Goal: Complete application form: Complete application form

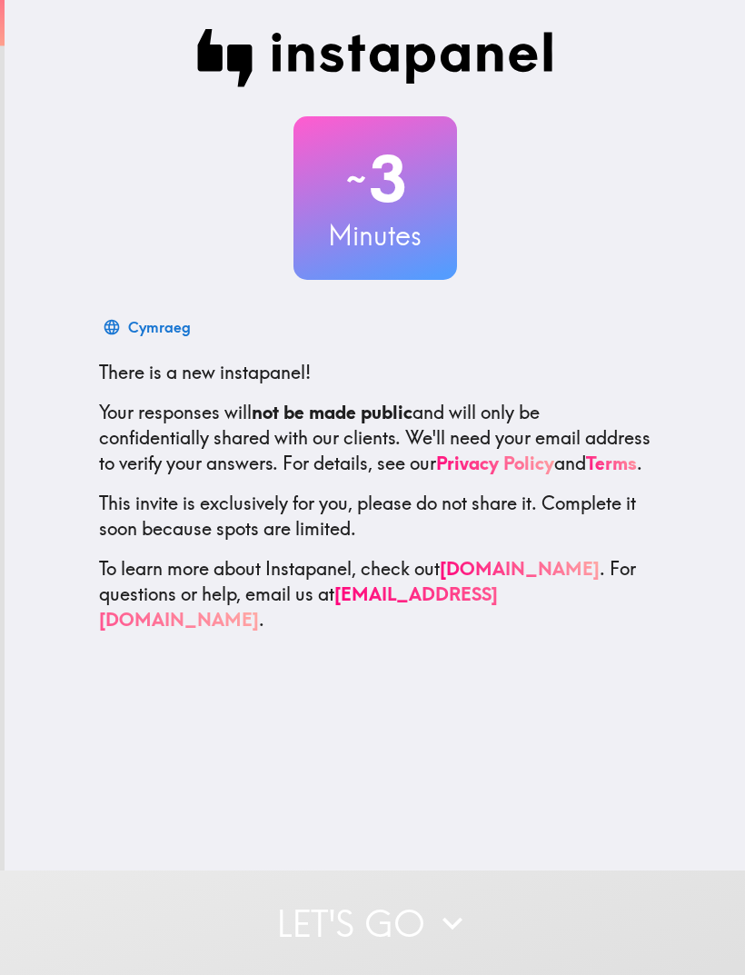
click at [465, 902] on button "Let's go" at bounding box center [372, 923] width 745 height 105
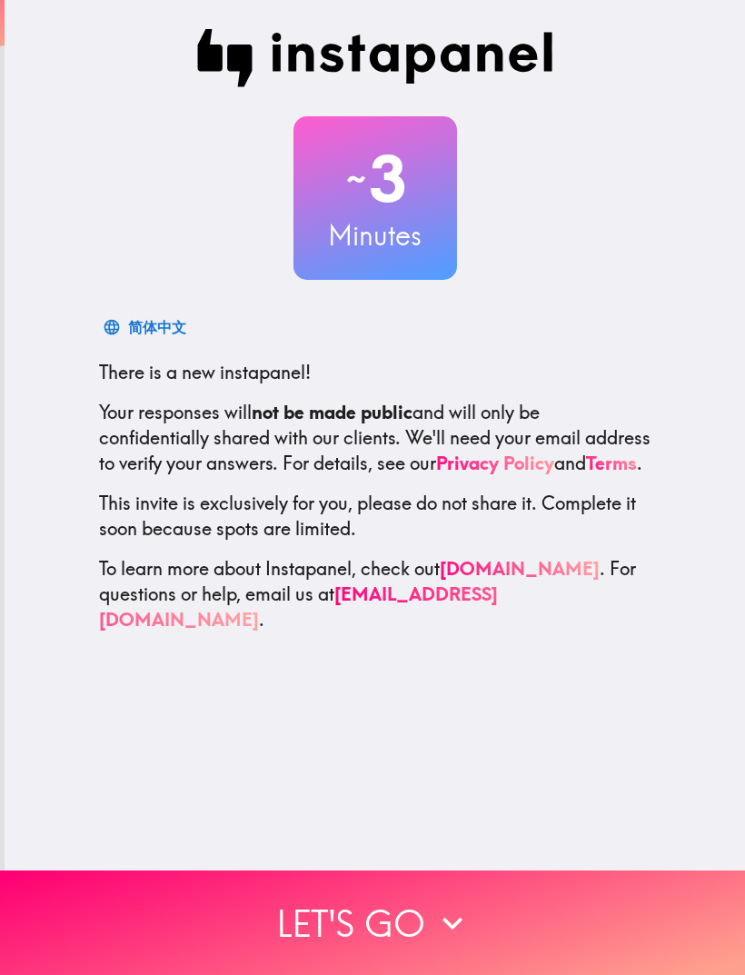
click at [428, 921] on button "Let's go" at bounding box center [372, 923] width 745 height 105
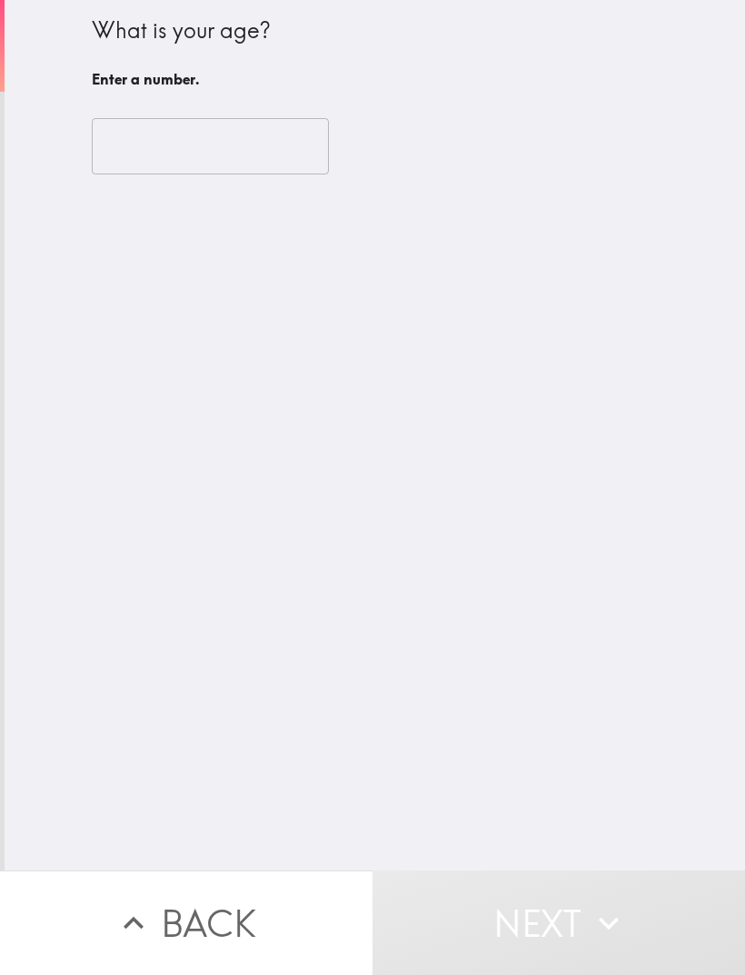
click at [108, 143] on input "number" at bounding box center [210, 146] width 237 height 56
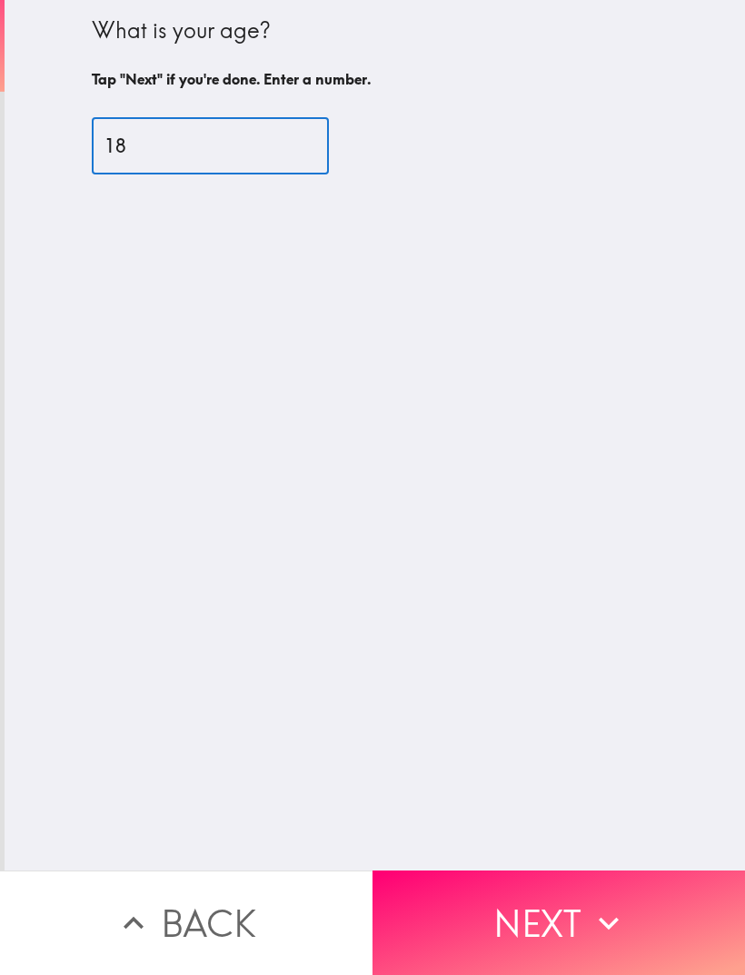
type input "18"
click at [636, 606] on div "What is your age? Tap "Next" if you're done. Enter a number. 18 ​" at bounding box center [375, 435] width 741 height 871
click at [560, 924] on button "Next" at bounding box center [559, 923] width 373 height 105
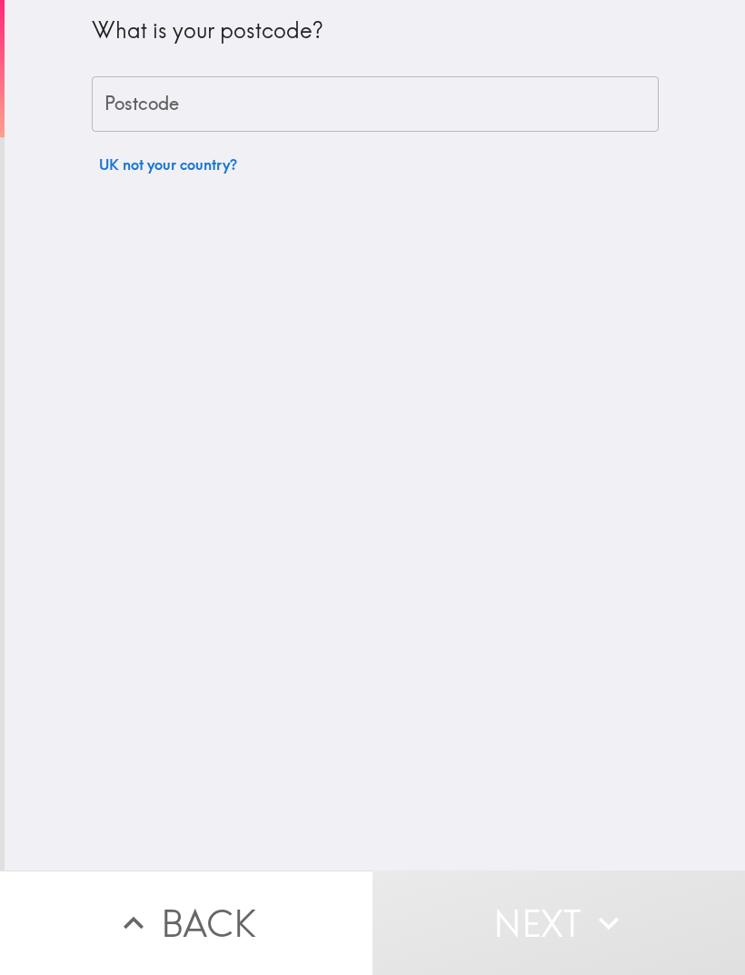
click at [142, 107] on div "Postcode Postcode" at bounding box center [375, 104] width 567 height 56
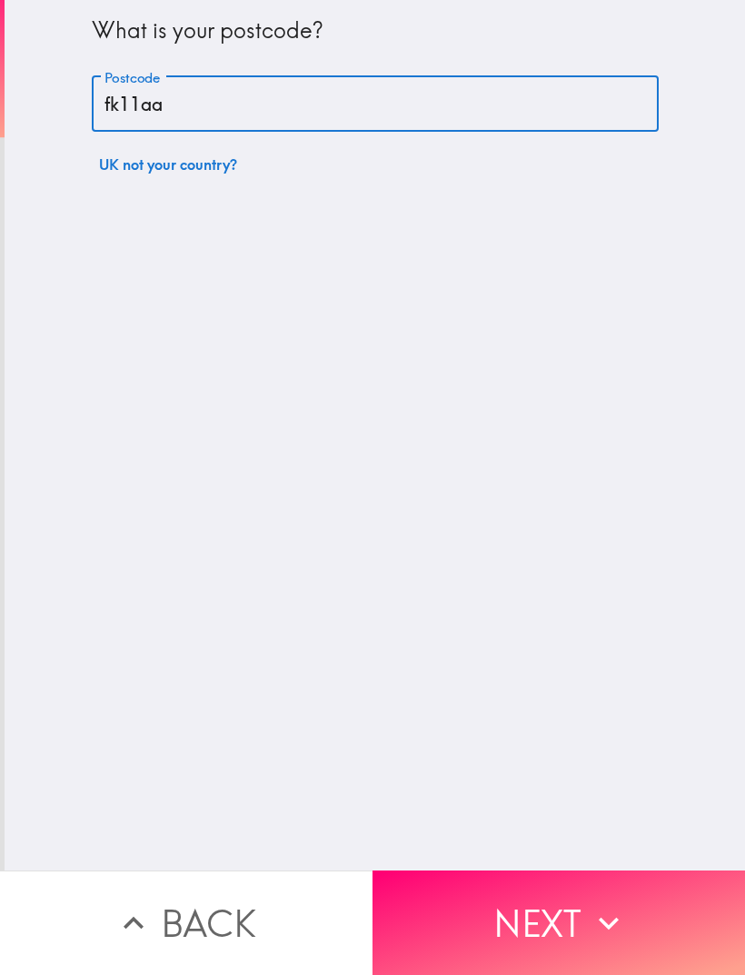
type input "fk11aa"
click at [409, 564] on div "What is your postcode? Postcode fk11aa Postcode UK not your country?" at bounding box center [375, 435] width 741 height 871
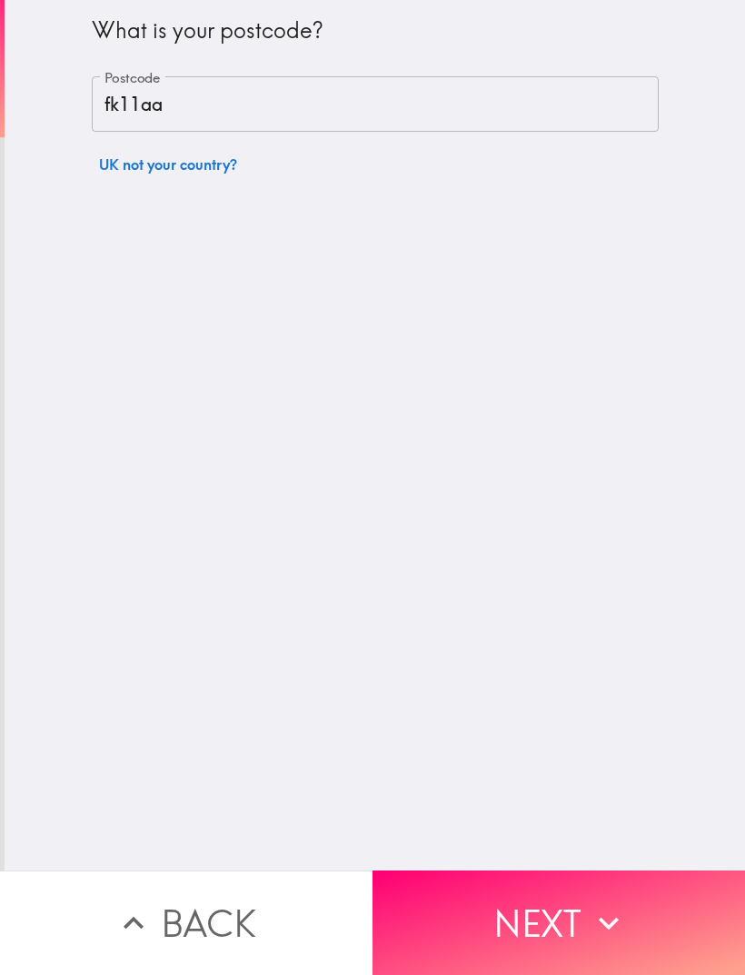
click at [629, 938] on button "Next" at bounding box center [559, 923] width 373 height 105
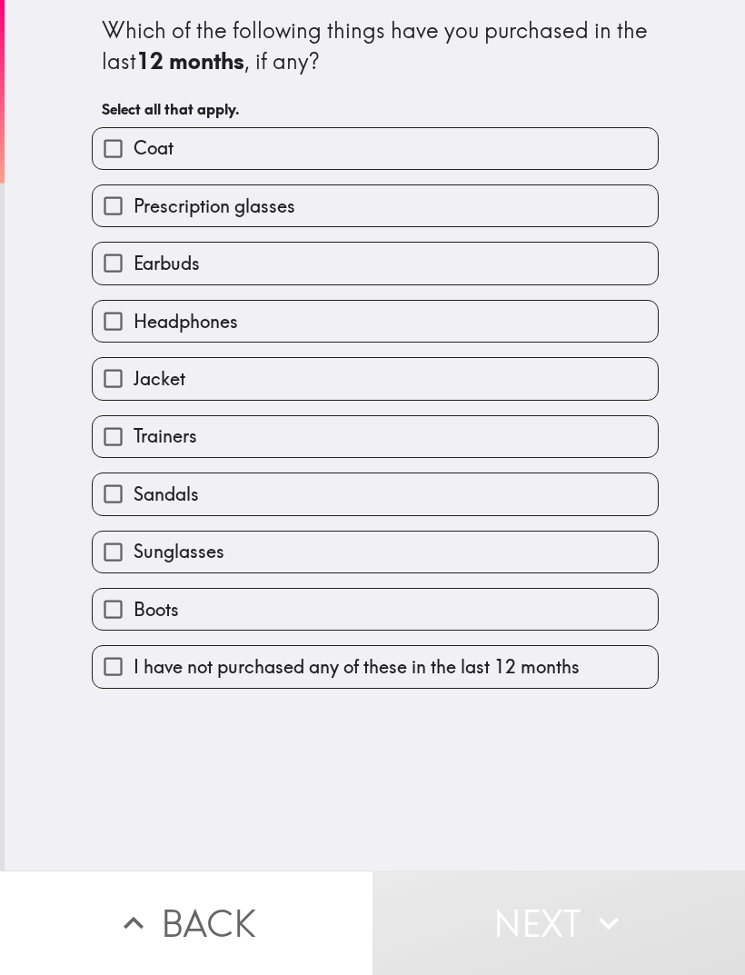
click at [105, 162] on input "Coat" at bounding box center [113, 148] width 41 height 41
checkbox input "true"
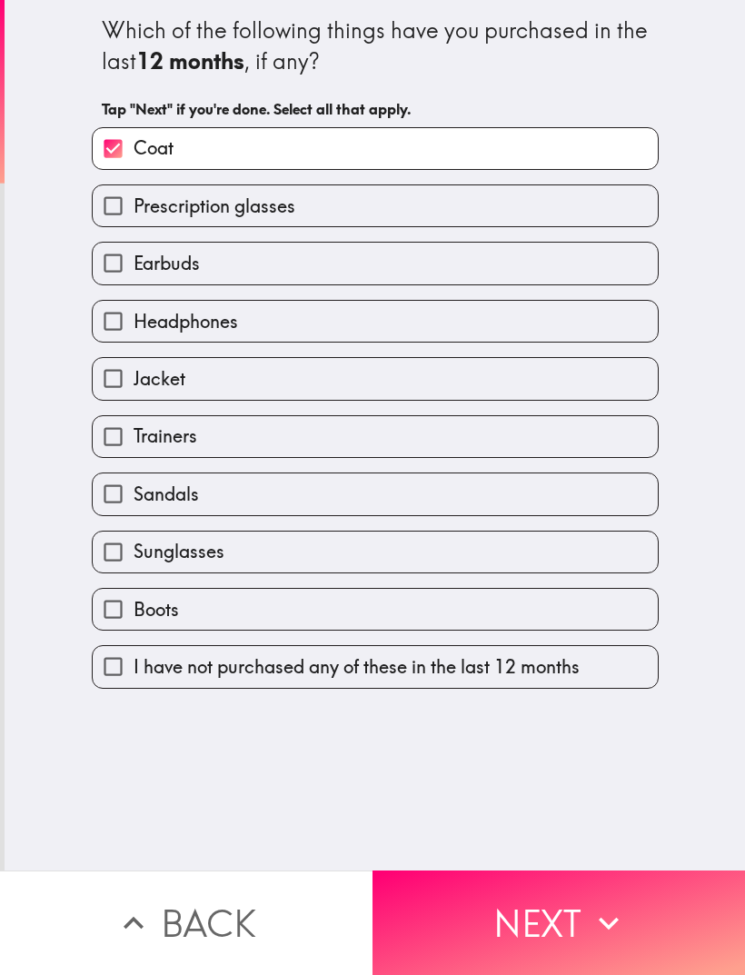
click at [117, 281] on input "Earbuds" at bounding box center [113, 263] width 41 height 41
checkbox input "true"
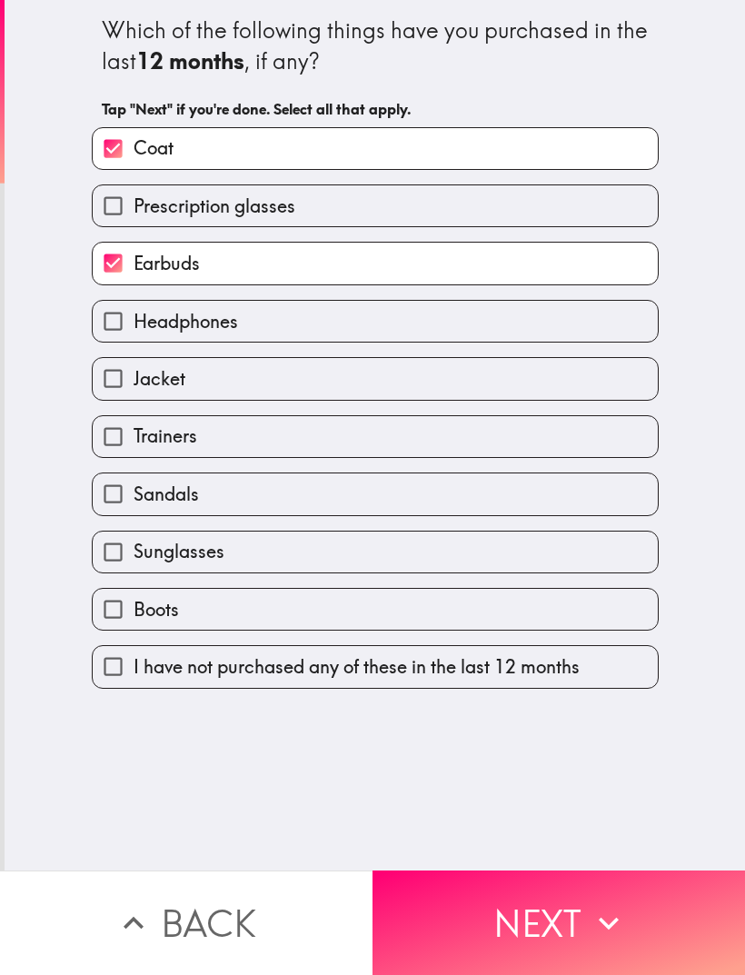
click at [120, 333] on input "Headphones" at bounding box center [113, 321] width 41 height 41
checkbox input "true"
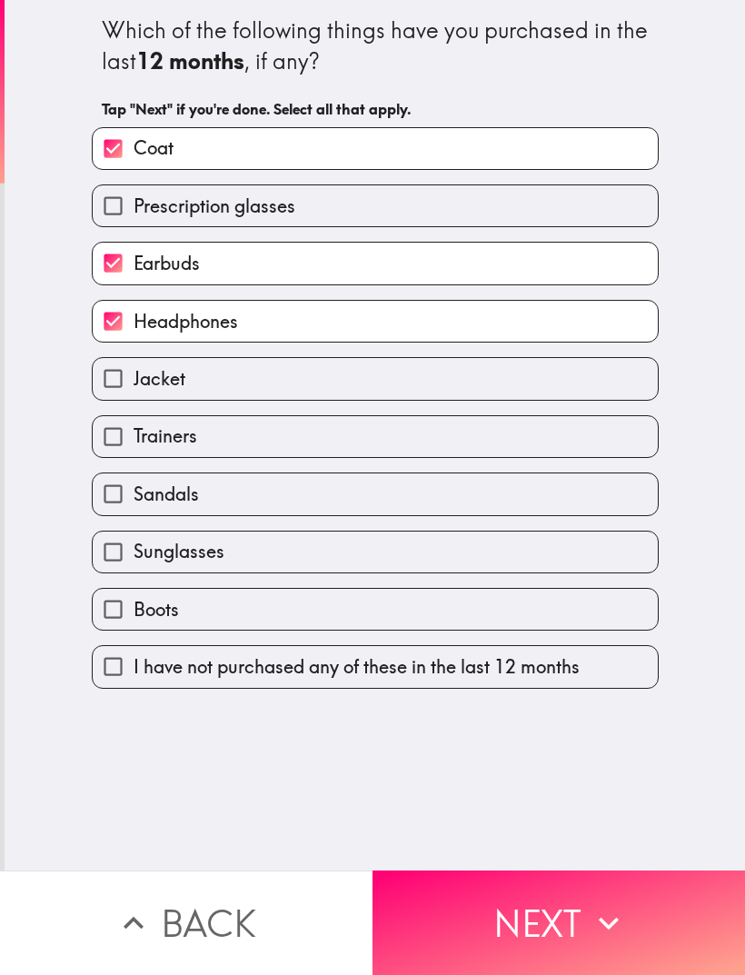
click at [116, 543] on input "Sunglasses" at bounding box center [113, 552] width 41 height 41
checkbox input "true"
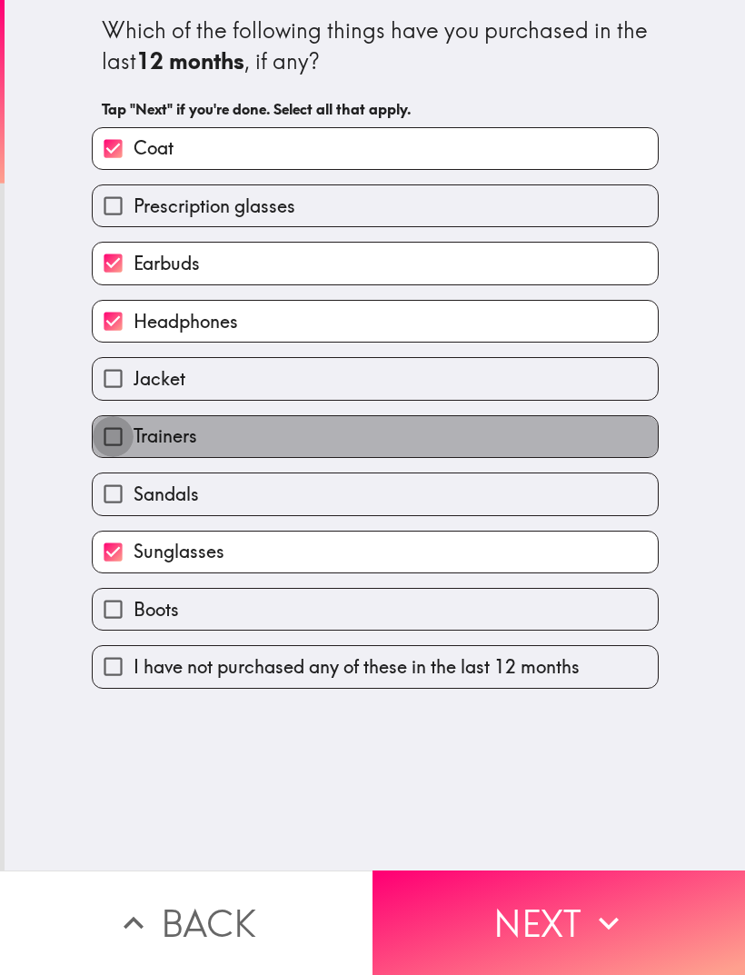
click at [118, 454] on input "Trainers" at bounding box center [113, 436] width 41 height 41
checkbox input "true"
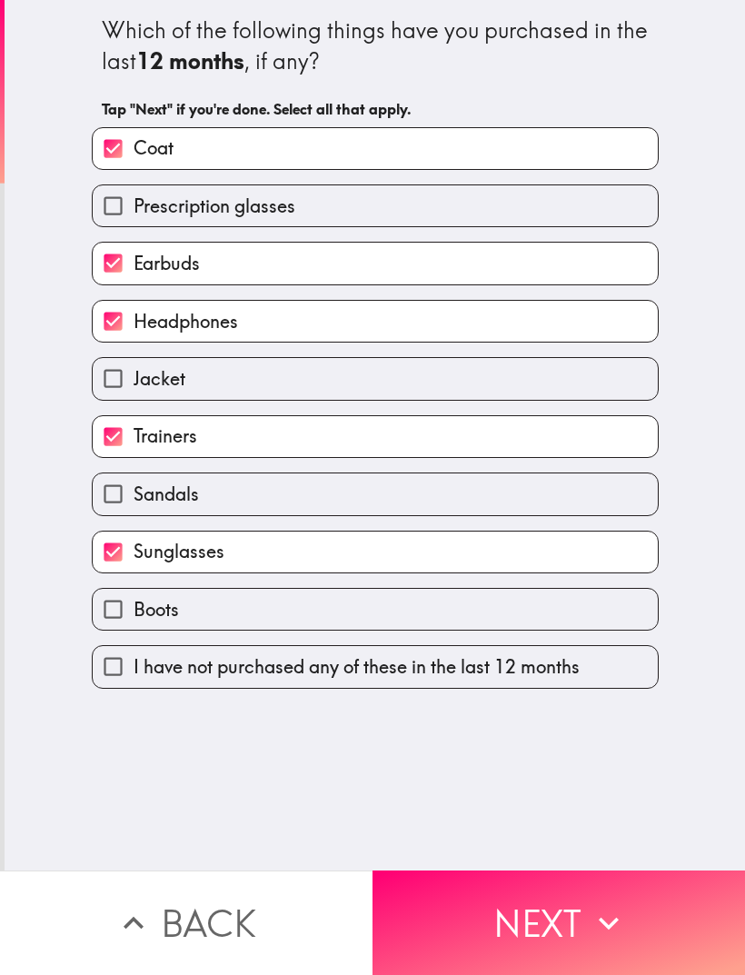
click at [595, 932] on icon "button" at bounding box center [609, 924] width 40 height 40
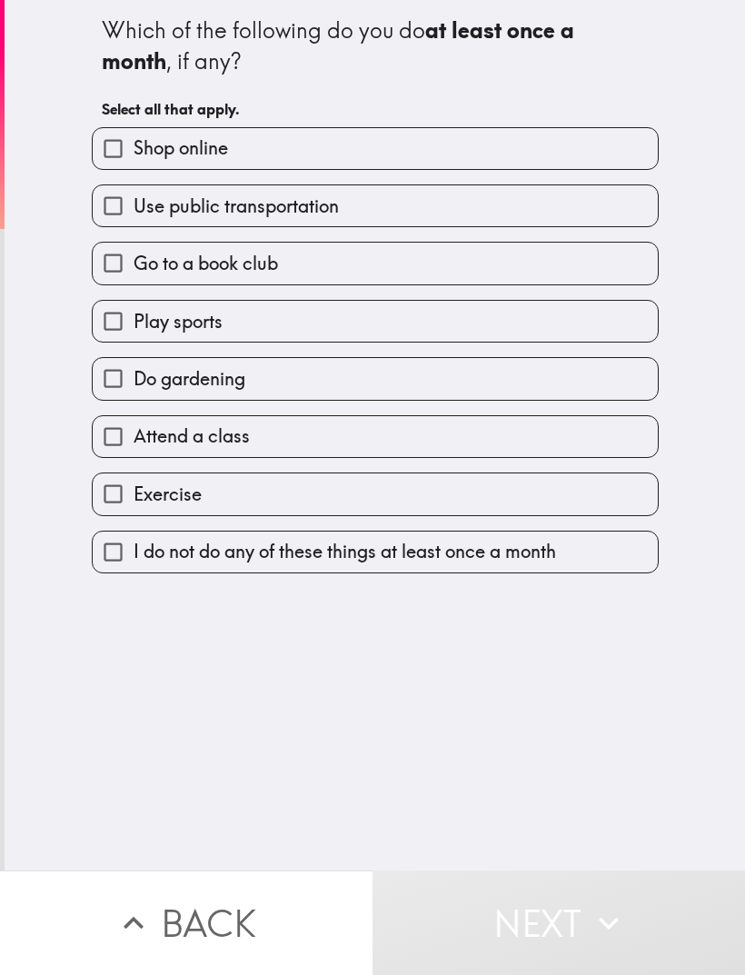
click at [101, 158] on input "Shop online" at bounding box center [113, 148] width 41 height 41
checkbox input "true"
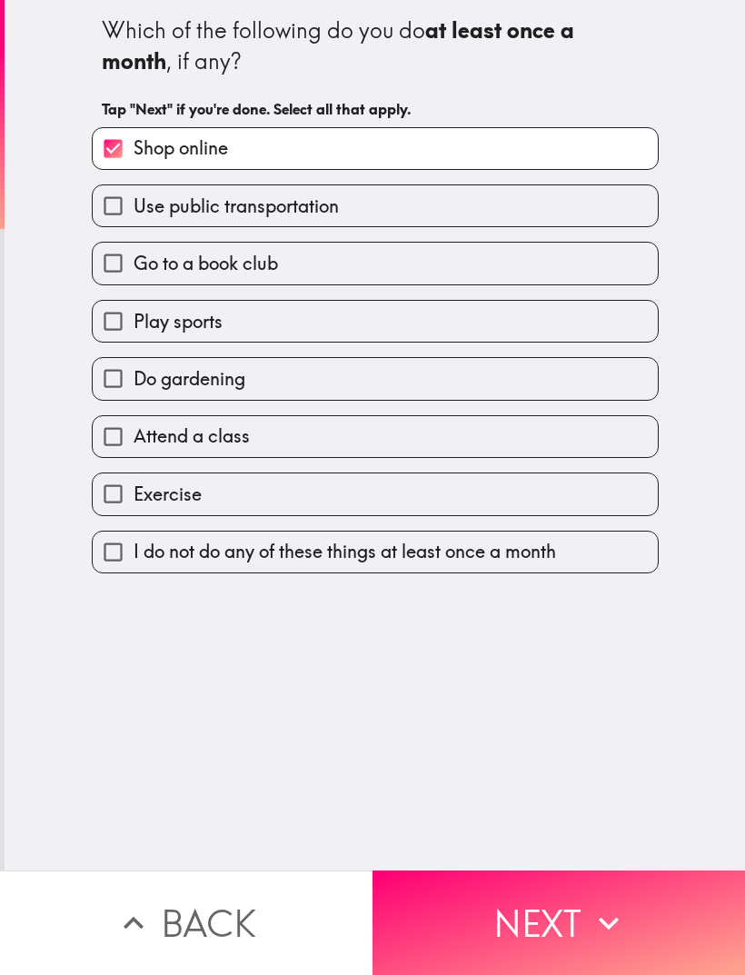
click at [115, 221] on input "Use public transportation" at bounding box center [113, 205] width 41 height 41
checkbox input "true"
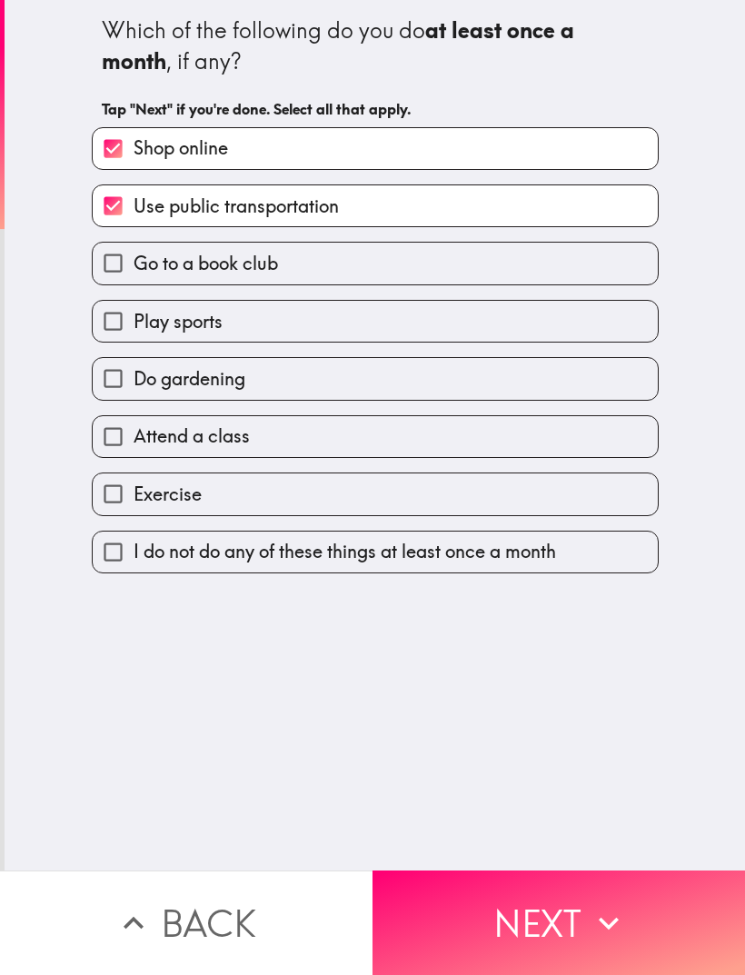
click at [109, 274] on input "Go to a book club" at bounding box center [113, 263] width 41 height 41
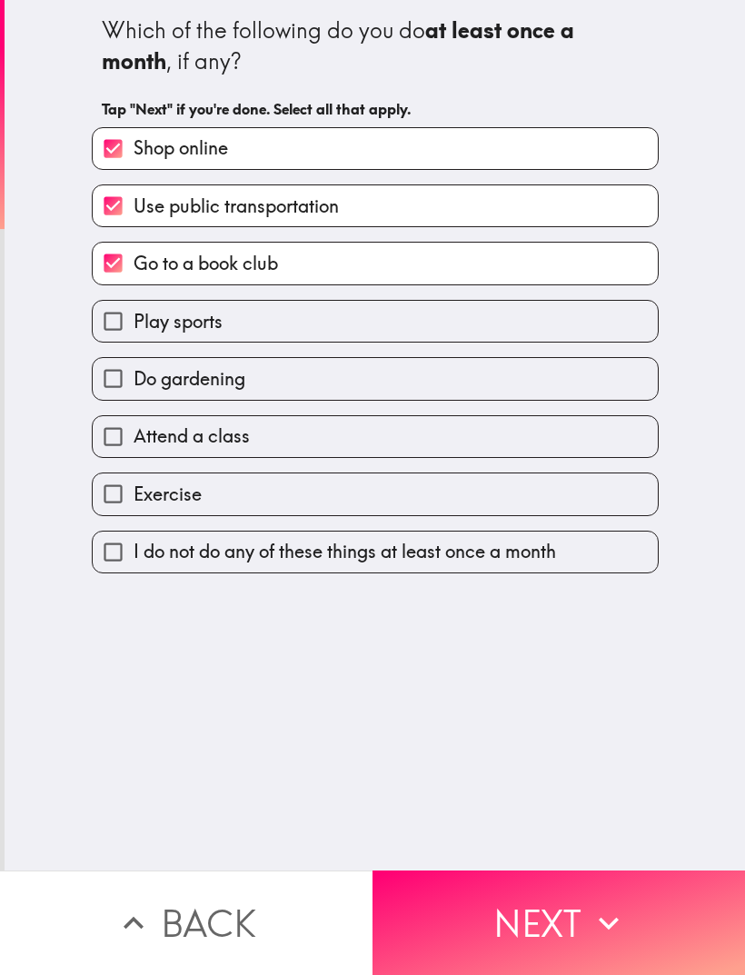
click at [120, 267] on input "Go to a book club" at bounding box center [113, 263] width 41 height 41
checkbox input "false"
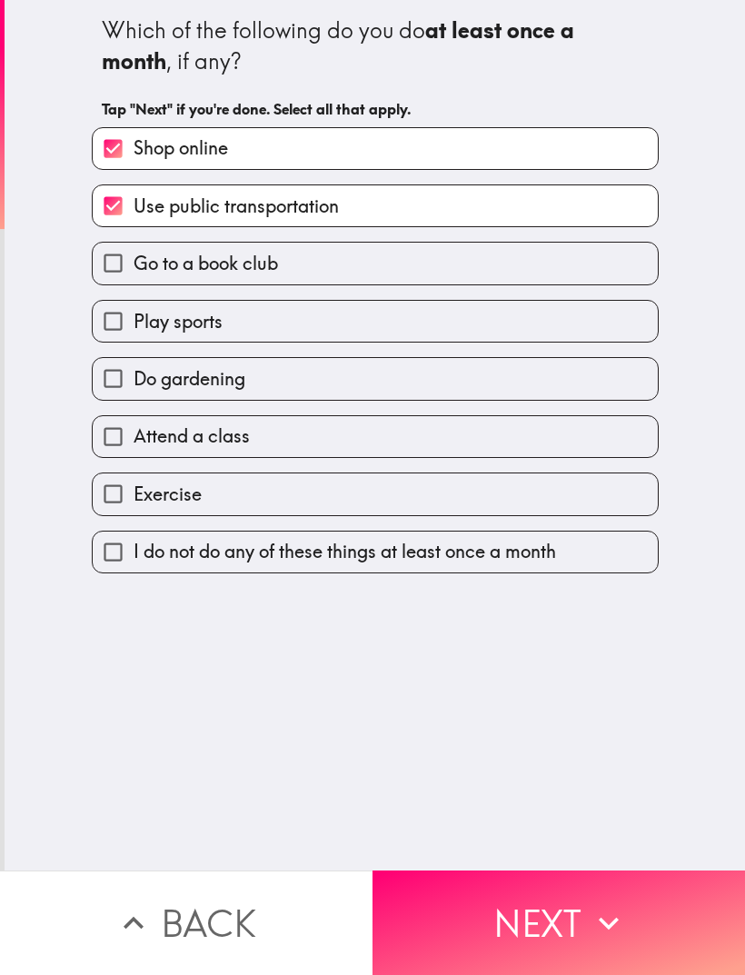
click at [119, 492] on input "Exercise" at bounding box center [113, 494] width 41 height 41
checkbox input "true"
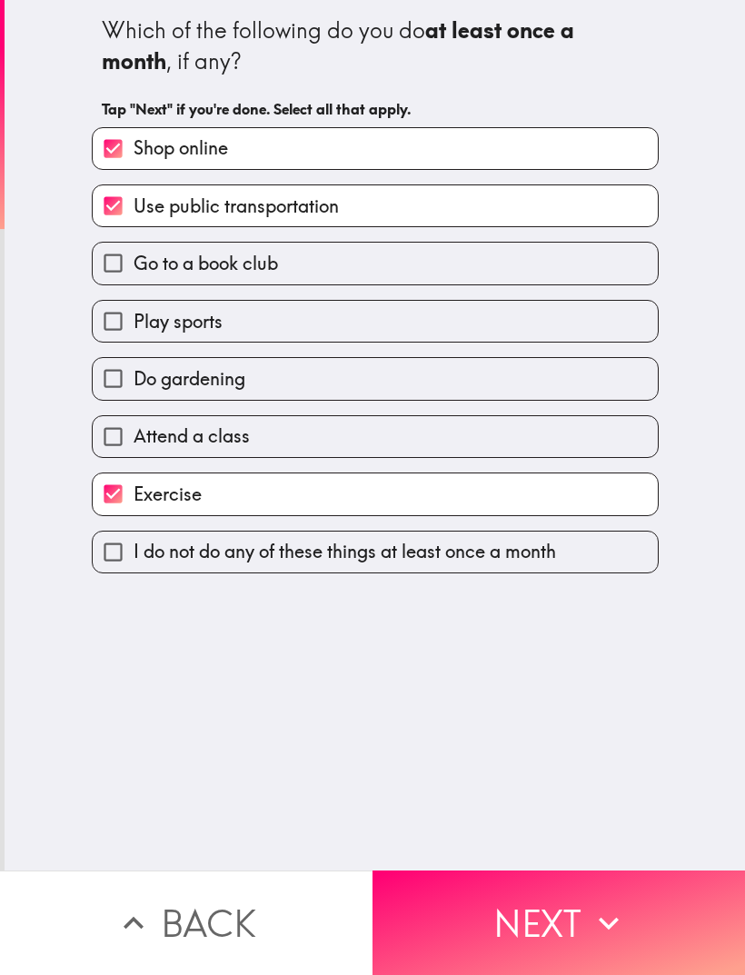
click at [584, 929] on button "Next" at bounding box center [559, 923] width 373 height 105
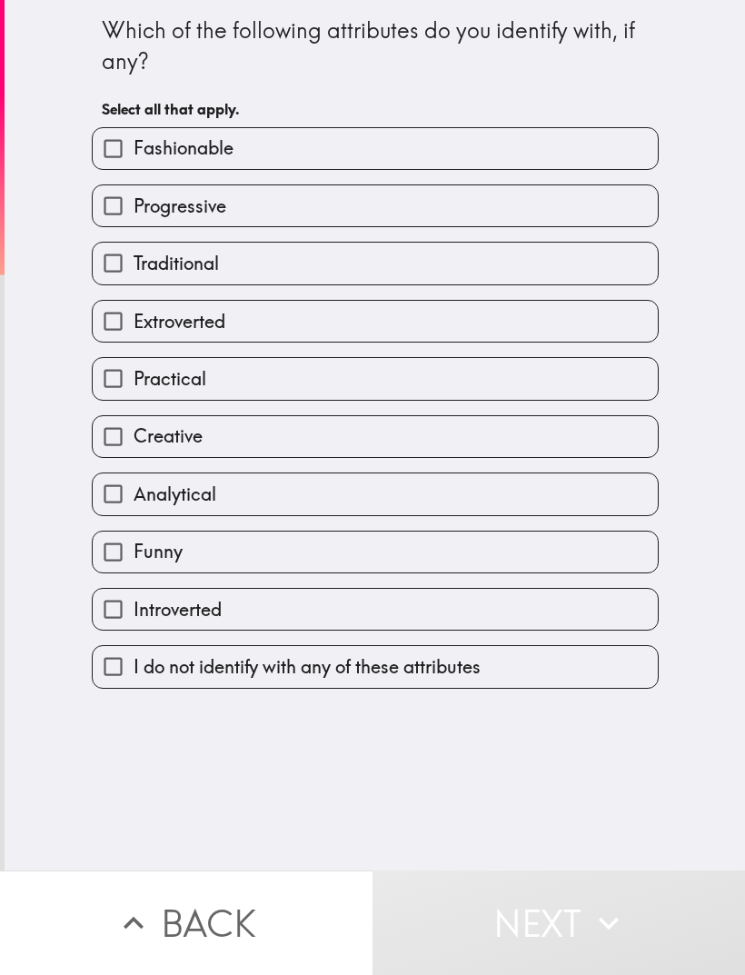
click at [122, 145] on input "Fashionable" at bounding box center [113, 148] width 41 height 41
checkbox input "true"
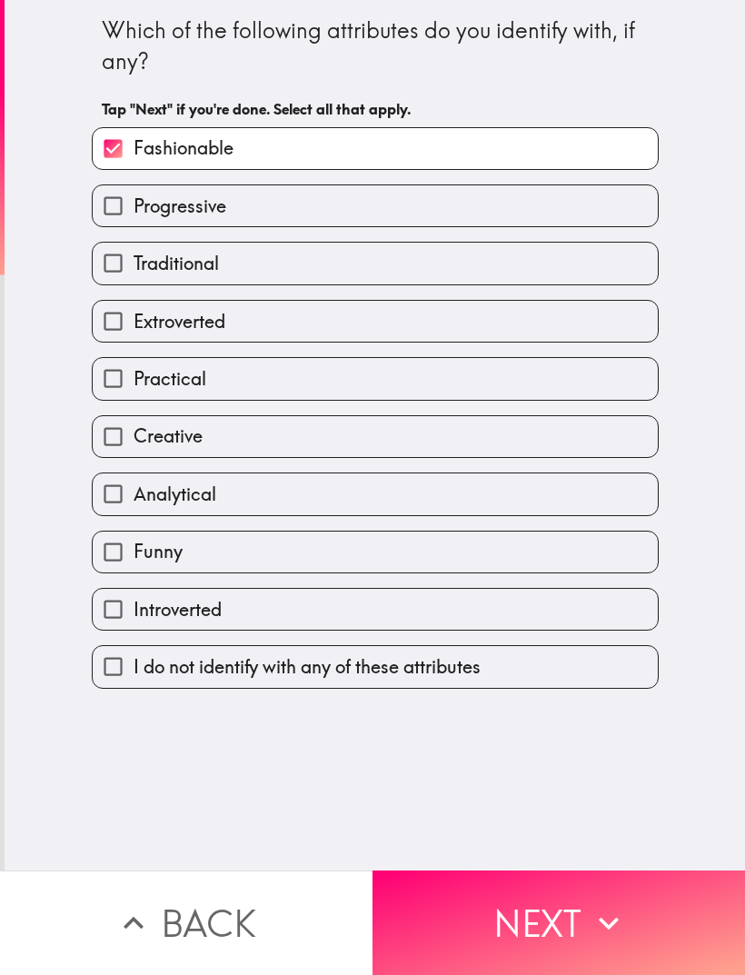
click at [596, 924] on icon "button" at bounding box center [609, 924] width 40 height 40
